Goal: Information Seeking & Learning: Learn about a topic

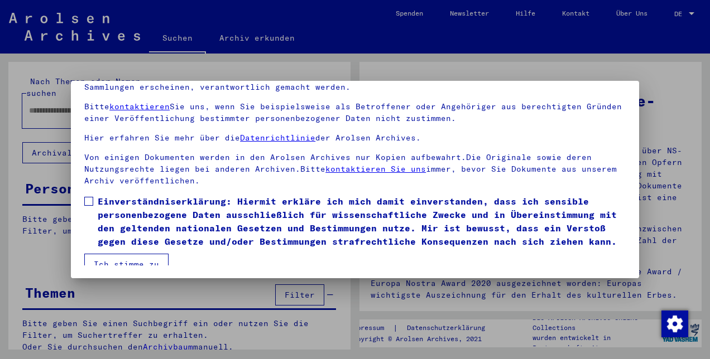
scroll to position [70, 0]
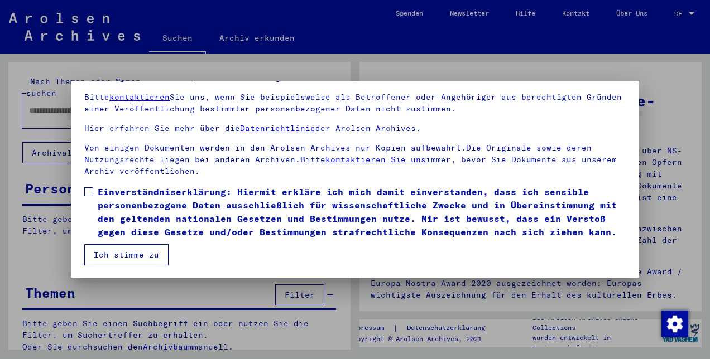
click at [89, 187] on span at bounding box center [88, 191] width 9 height 9
click at [113, 259] on button "Ich stimme zu" at bounding box center [126, 254] width 84 height 21
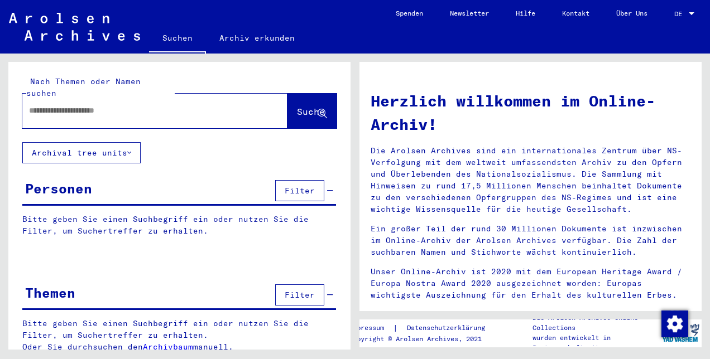
click at [61, 105] on input "text" at bounding box center [141, 111] width 225 height 12
click at [297, 106] on span "Suche" at bounding box center [311, 111] width 28 height 11
click at [129, 149] on icon at bounding box center [129, 153] width 4 height 8
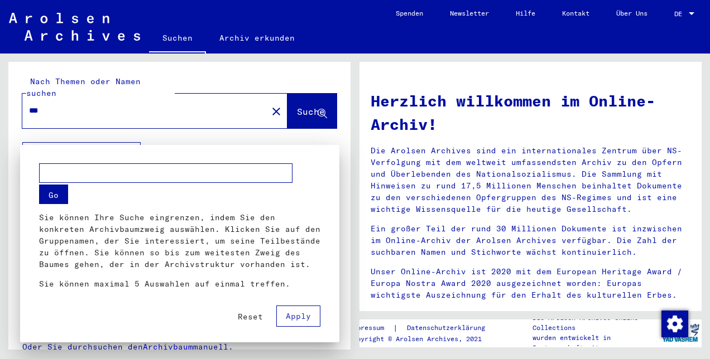
click at [249, 316] on span "Reset" at bounding box center [250, 317] width 25 height 10
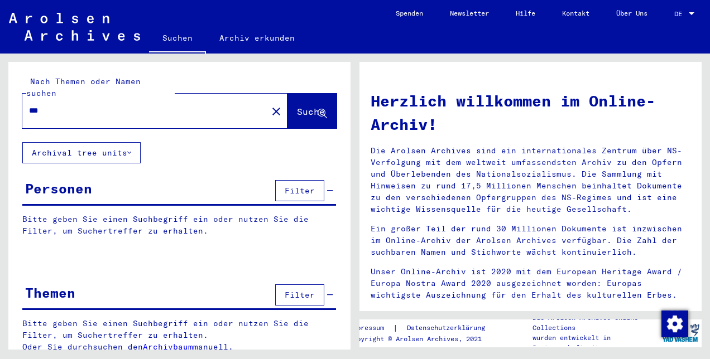
click at [70, 105] on input "***" at bounding box center [141, 111] width 225 height 12
type input "*"
type input "***"
click at [297, 106] on span "Suche" at bounding box center [311, 111] width 28 height 11
click at [297, 107] on span "Suche" at bounding box center [312, 113] width 30 height 12
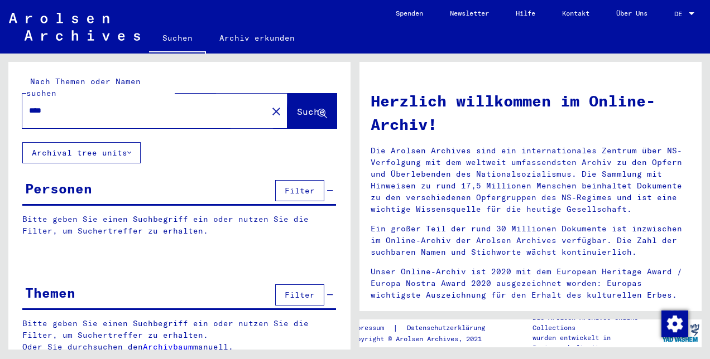
click at [297, 106] on span "Suche" at bounding box center [311, 111] width 28 height 11
drag, startPoint x: 57, startPoint y: 94, endPoint x: 16, endPoint y: 90, distance: 42.1
click at [16, 90] on div "Nach Themen oder Namen suchen *** close Suche" at bounding box center [179, 102] width 342 height 80
type input "*"
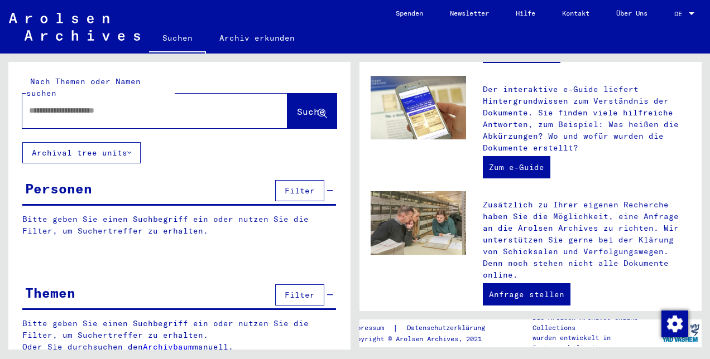
scroll to position [337, 0]
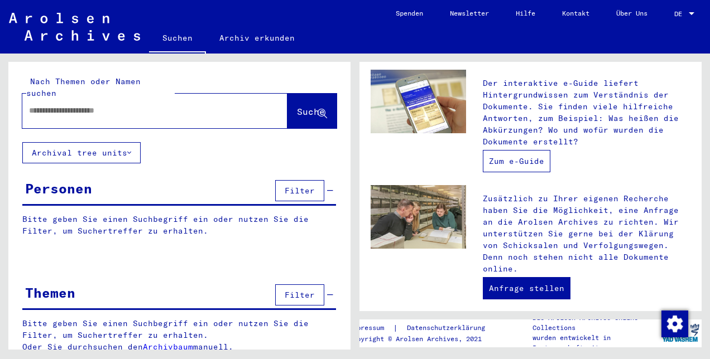
click at [522, 161] on link "Zum e-Guide" at bounding box center [516, 161] width 67 height 22
